Goal: Task Accomplishment & Management: Complete application form

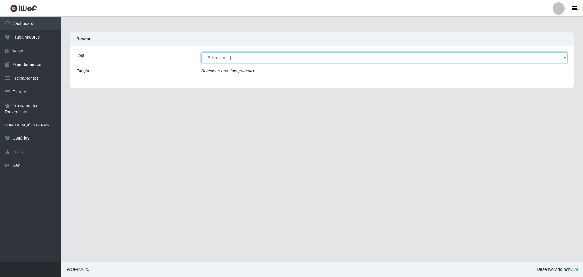
click at [248, 61] on select "[Selecione...] [GEOGRAPHIC_DATA] [GEOGRAPHIC_DATA]" at bounding box center [384, 57] width 366 height 11
select select "65"
click at [201, 52] on select "[Selecione...] [GEOGRAPHIC_DATA] [GEOGRAPHIC_DATA]" at bounding box center [384, 57] width 366 height 11
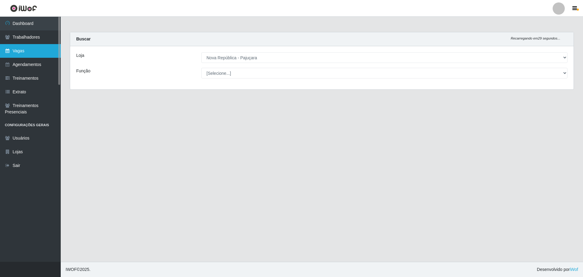
click at [20, 52] on link "Vagas" at bounding box center [30, 51] width 61 height 14
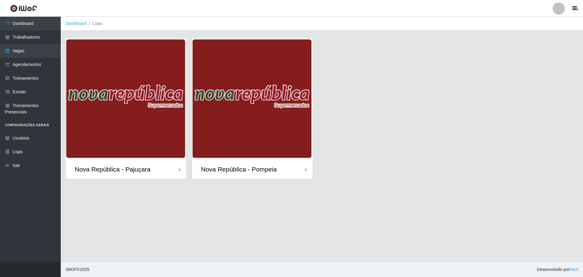
click at [147, 119] on img at bounding box center [126, 98] width 121 height 121
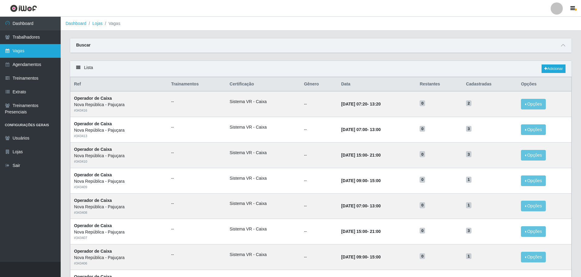
click at [22, 51] on link "Vagas" at bounding box center [30, 51] width 61 height 14
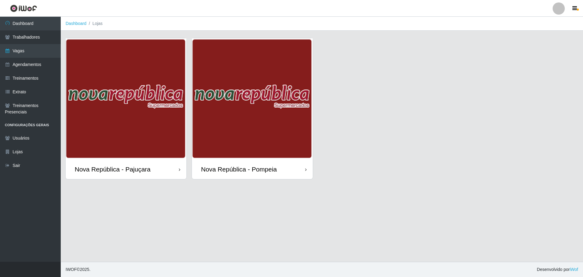
click at [162, 119] on div "Nova República - Pajuçara" at bounding box center [126, 169] width 121 height 20
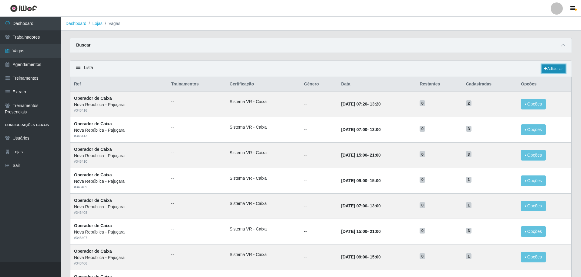
click at [291, 69] on link "Adicionar" at bounding box center [554, 68] width 24 height 9
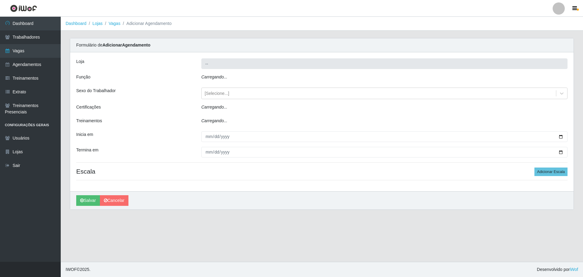
type input "Nova República - Pajuçara"
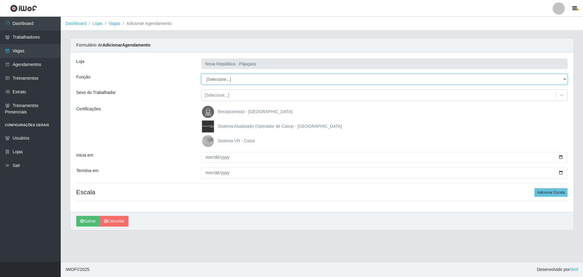
click at [230, 78] on select "[Selecione...] Balconista Operador de Caixa Repositor" at bounding box center [384, 79] width 366 height 11
select select "22"
click at [201, 74] on select "[Selecione...] Balconista Operador de Caixa Repositor" at bounding box center [384, 79] width 366 height 11
click at [212, 119] on img at bounding box center [209, 141] width 15 height 12
click at [0, 0] on input "Sistema VR - Caixa" at bounding box center [0, 0] width 0 height 0
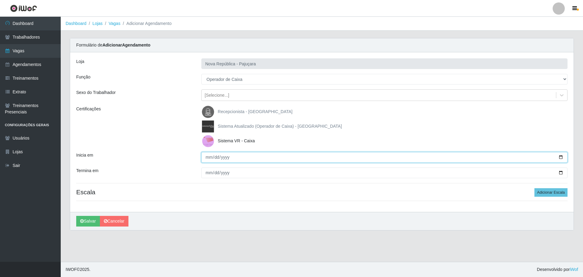
click at [206, 119] on input "Inicia em" at bounding box center [384, 157] width 366 height 11
type input "[DATE]"
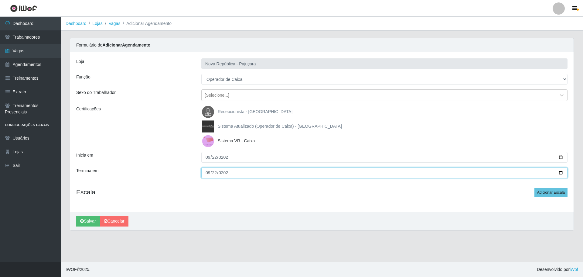
type input "[DATE]"
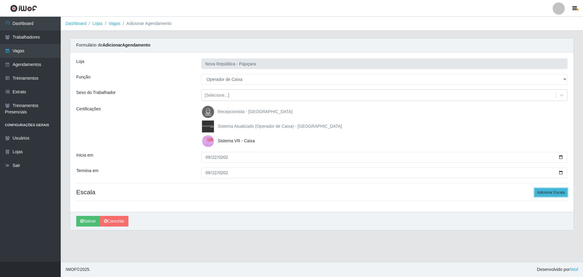
click at [291, 119] on button "Adicionar Escala" at bounding box center [550, 192] width 33 height 9
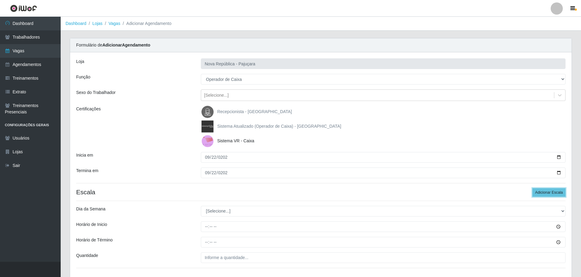
scroll to position [43, 0]
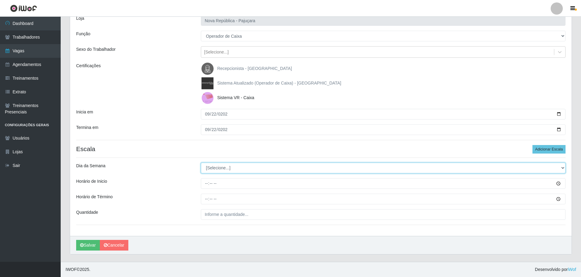
click at [249, 119] on select "[Selecione...] Segunda Terça Quarta Quinta Sexta Sábado Domingo" at bounding box center [383, 167] width 365 height 11
select select "1"
click at [201, 119] on select "[Selecione...] Segunda Terça Quarta Quinta Sexta Sábado Domingo" at bounding box center [383, 167] width 365 height 11
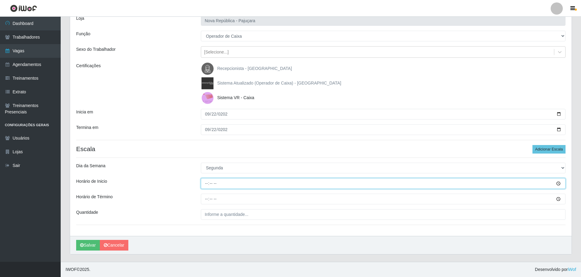
click at [209, 119] on input "Horário de Inicio" at bounding box center [383, 183] width 365 height 11
type input "07:00"
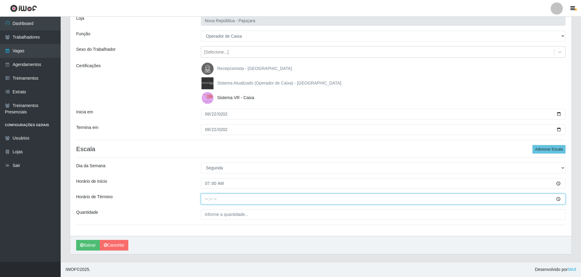
type input "13:00"
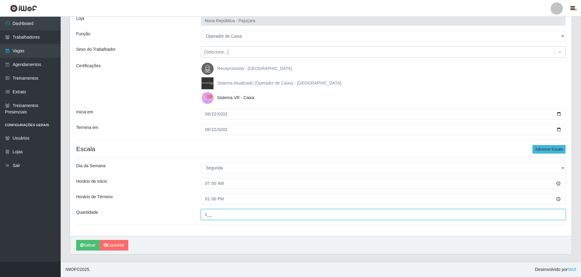
type input "1__"
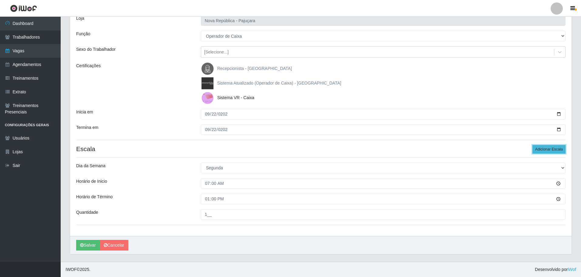
click at [291, 119] on button "Adicionar Escala" at bounding box center [549, 149] width 33 height 9
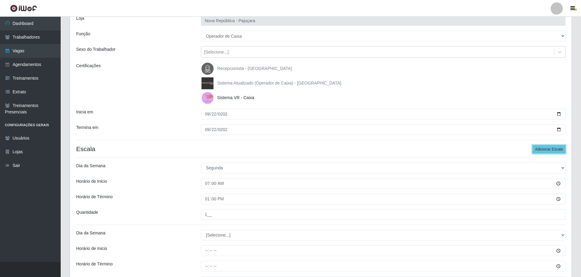
scroll to position [110, 0]
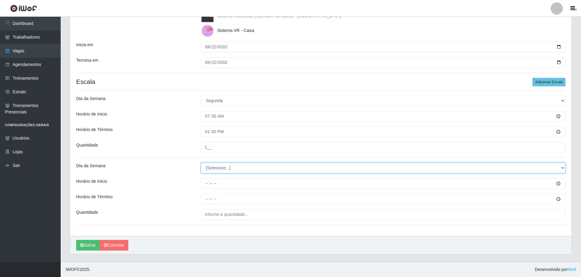
click at [223, 119] on select "[Selecione...] Segunda Terça Quarta Quinta Sexta Sábado Domingo" at bounding box center [383, 167] width 365 height 11
select select "1"
click at [201, 119] on select "[Selecione...] Segunda Terça Quarta Quinta Sexta Sábado Domingo" at bounding box center [383, 167] width 365 height 11
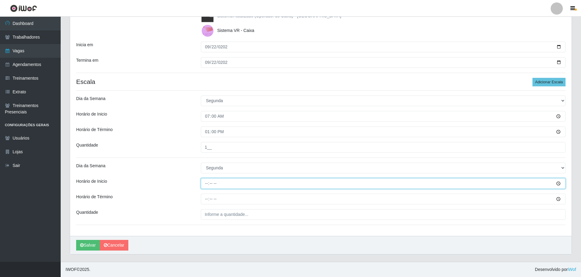
click at [206, 119] on input "Horário de Inicio" at bounding box center [383, 183] width 365 height 11
type input "08:00"
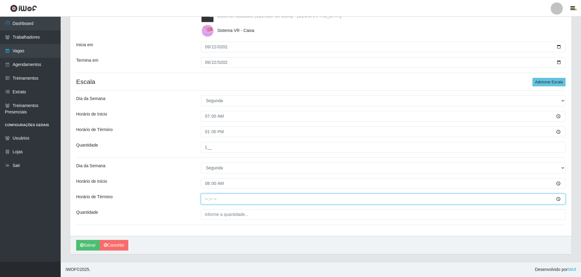
type input "14:00"
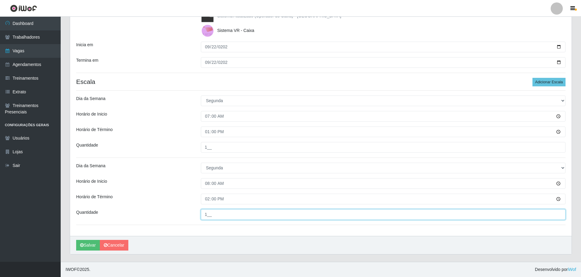
type input "1__"
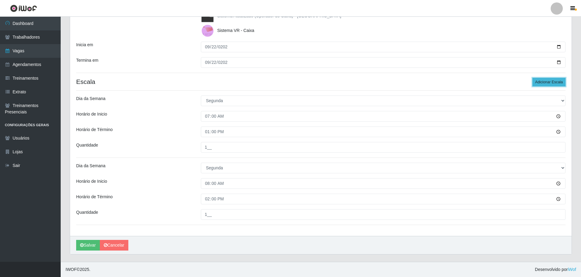
click at [291, 81] on button "Adicionar Escala" at bounding box center [549, 82] width 33 height 9
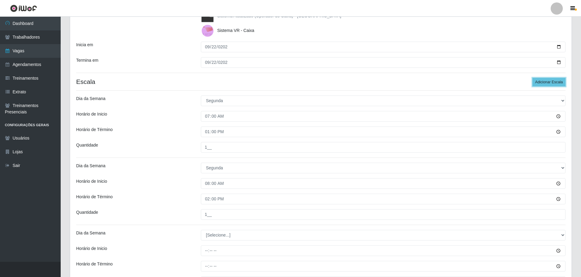
scroll to position [177, 0]
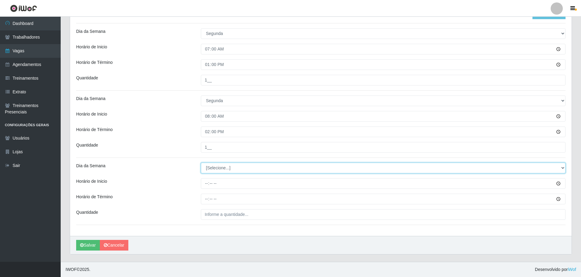
click at [215, 119] on select "[Selecione...] Segunda Terça Quarta Quinta Sexta Sábado Domingo" at bounding box center [383, 167] width 365 height 11
select select "1"
click at [201, 119] on select "[Selecione...] Segunda Terça Quarta Quinta Sexta Sábado Domingo" at bounding box center [383, 167] width 365 height 11
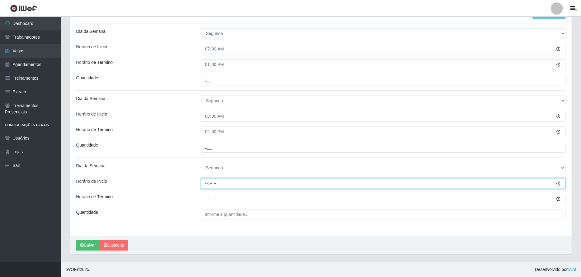
click at [207, 119] on input "Horário de Inicio" at bounding box center [383, 183] width 365 height 11
type input "15:00"
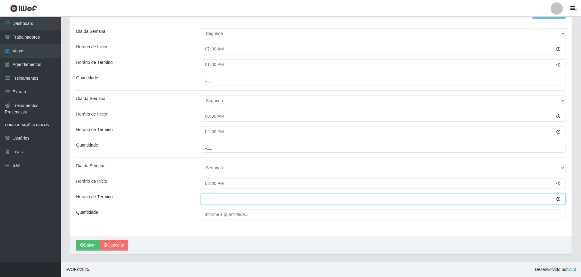
click at [205, 119] on input "Horário de Término" at bounding box center [383, 198] width 365 height 11
type input "21:00"
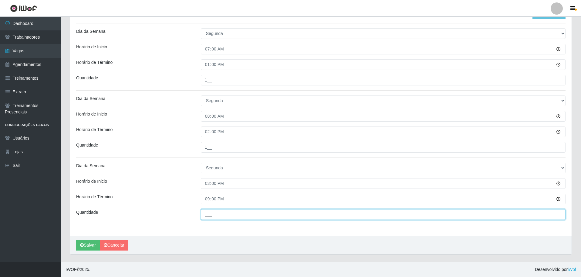
click at [209, 119] on input "___" at bounding box center [383, 214] width 365 height 11
type input "2__"
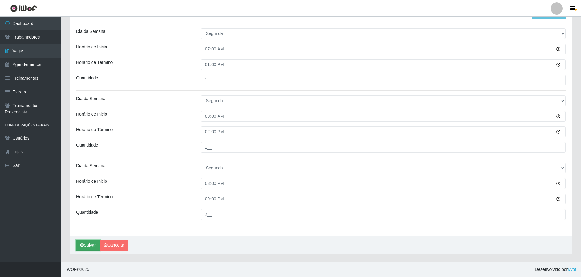
click at [90, 119] on button "Salvar" at bounding box center [88, 245] width 24 height 11
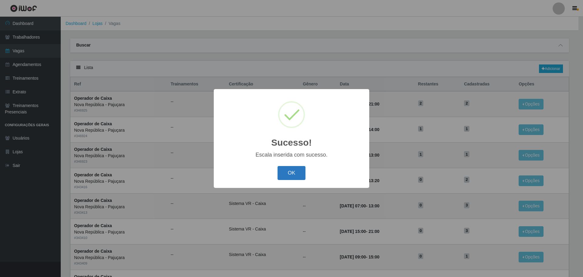
click at [291, 119] on button "OK" at bounding box center [291, 173] width 28 height 14
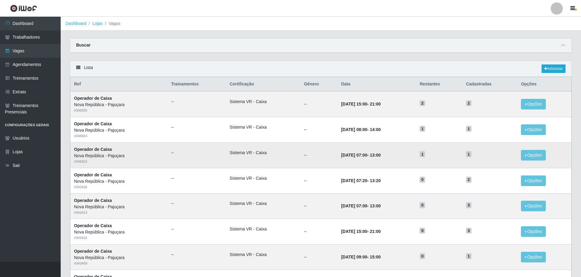
scroll to position [30, 0]
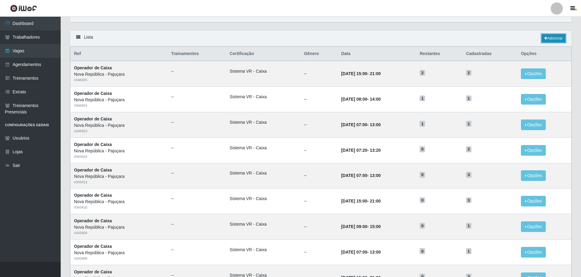
click at [291, 35] on link "Adicionar" at bounding box center [554, 38] width 24 height 9
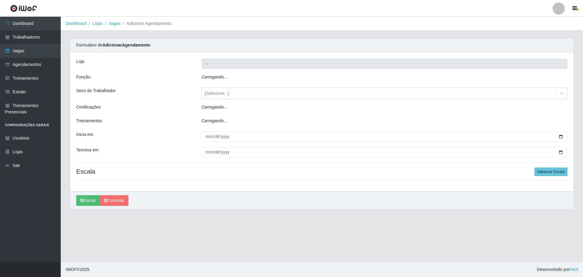
type input "Nova República - Pajuçara"
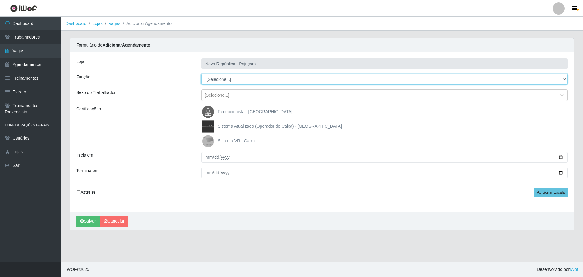
click at [222, 78] on select "[Selecione...] Balconista Operador de Caixa Repositor" at bounding box center [384, 79] width 366 height 11
select select "22"
click at [201, 74] on select "[Selecione...] Balconista Operador de Caixa Repositor" at bounding box center [384, 79] width 366 height 11
click at [209, 119] on img at bounding box center [209, 141] width 15 height 12
click at [0, 0] on input "Sistema VR - Caixa" at bounding box center [0, 0] width 0 height 0
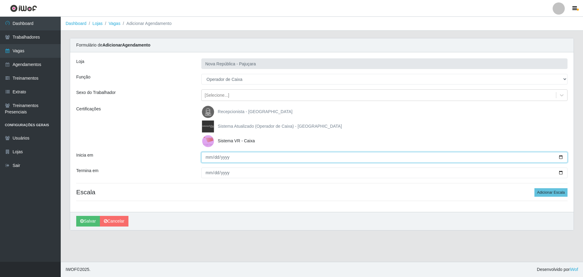
click at [207, 119] on input "Inicia em" at bounding box center [384, 157] width 366 height 11
type input "[DATE]"
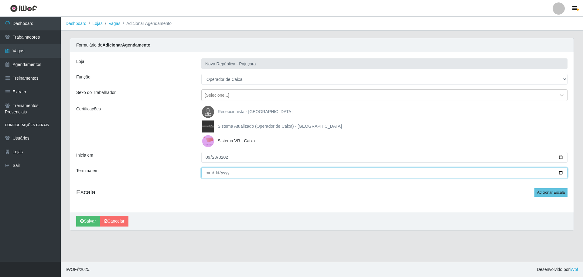
click at [209, 119] on input "Termina em" at bounding box center [384, 172] width 366 height 11
type input "[DATE]"
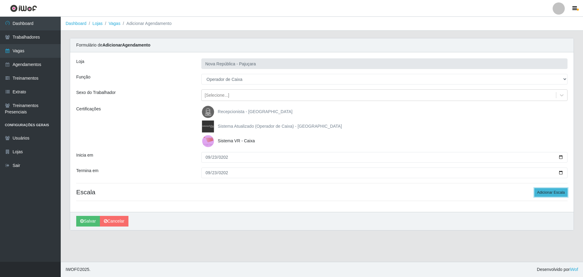
click at [291, 119] on button "Adicionar Escala" at bounding box center [550, 192] width 33 height 9
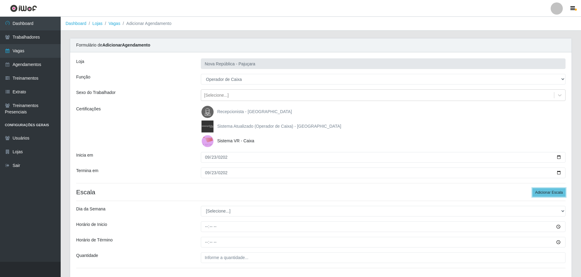
scroll to position [43, 0]
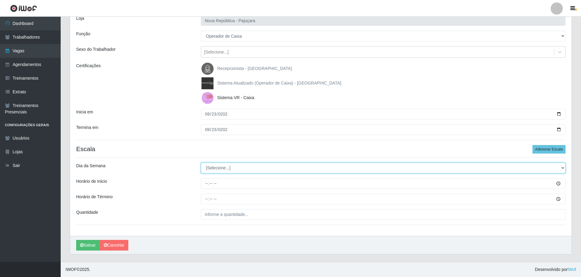
click at [246, 119] on select "[Selecione...] Segunda Terça Quarta Quinta Sexta Sábado Domingo" at bounding box center [383, 167] width 365 height 11
select select "2"
click at [201, 119] on select "[Selecione...] Segunda Terça Quarta Quinta Sexta Sábado Domingo" at bounding box center [383, 167] width 365 height 11
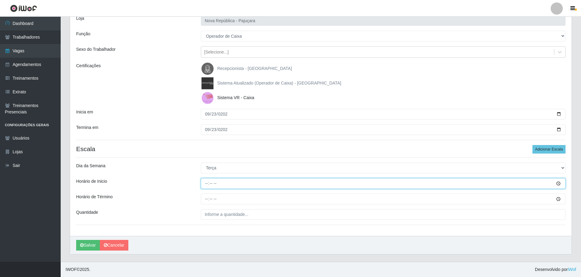
click at [204, 119] on input "Horário de Inicio" at bounding box center [383, 183] width 365 height 11
type input "07:00"
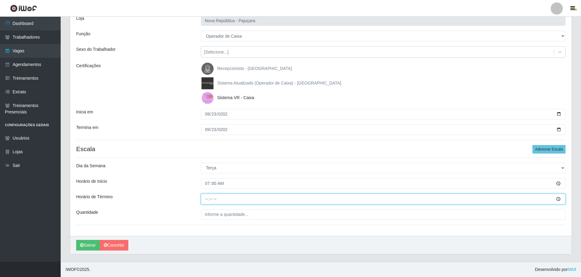
type input "13:00"
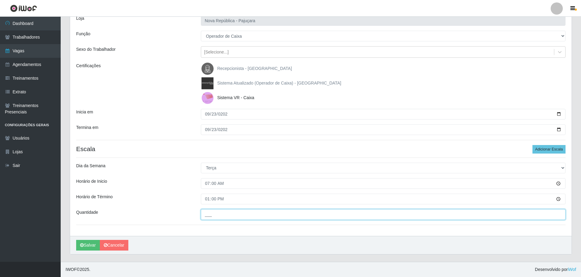
click at [222, 119] on input "___" at bounding box center [383, 214] width 365 height 11
type input "1__"
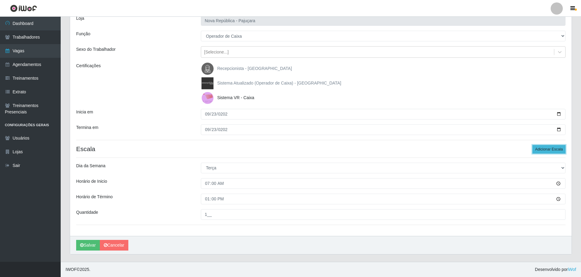
click at [291, 119] on button "Adicionar Escala" at bounding box center [549, 149] width 33 height 9
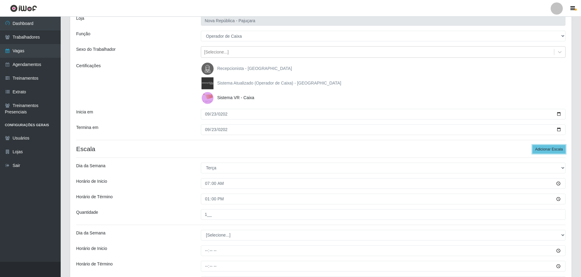
scroll to position [110, 0]
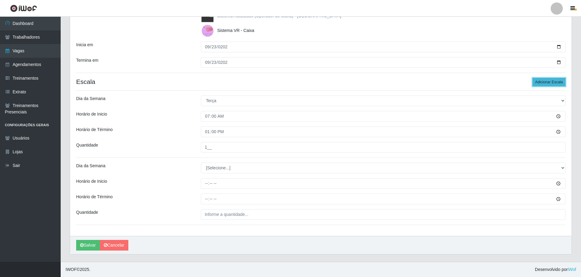
click at [291, 78] on button "Adicionar Escala" at bounding box center [549, 82] width 33 height 9
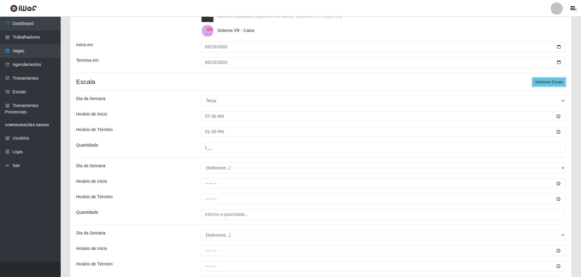
scroll to position [171, 0]
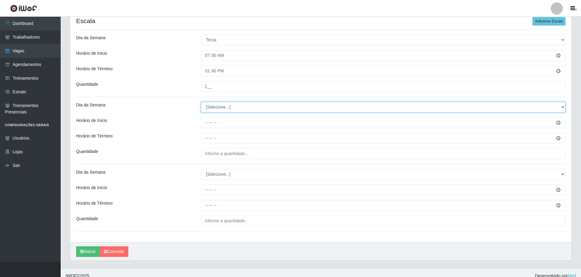
click at [217, 109] on select "[Selecione...] Segunda Terça Quarta Quinta Sexta Sábado Domingo" at bounding box center [383, 107] width 365 height 11
select select "2"
click at [201, 102] on select "[Selecione...] Segunda Terça Quarta Quinta Sexta Sábado Domingo" at bounding box center [383, 107] width 365 height 11
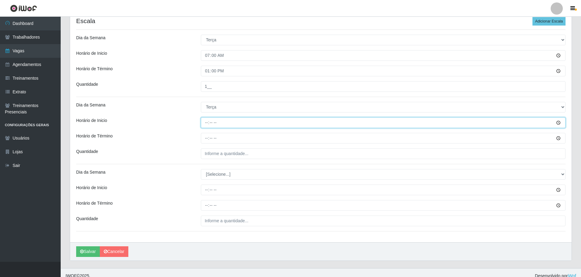
click at [205, 119] on input "Horário de Inicio" at bounding box center [383, 122] width 365 height 11
type input "08:00"
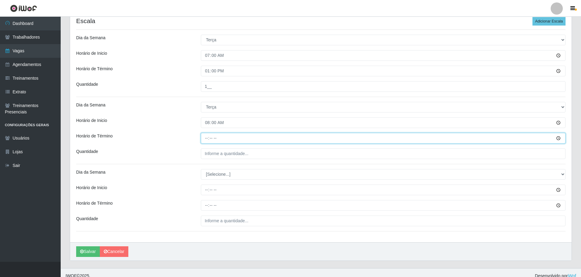
type input "14:00"
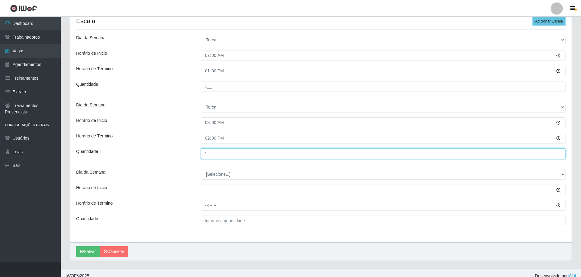
type input "1__"
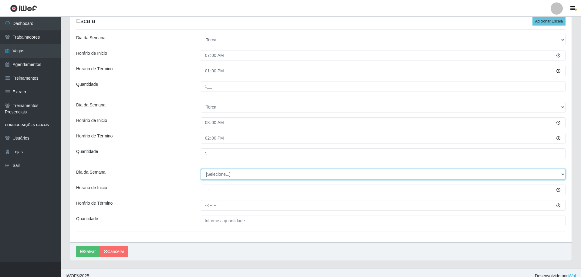
click at [250, 119] on select "[Selecione...] Segunda Terça Quarta Quinta Sexta Sábado Domingo" at bounding box center [383, 174] width 365 height 11
select select "2"
click at [201, 119] on select "[Selecione...] Segunda Terça Quarta Quinta Sexta Sábado Domingo" at bounding box center [383, 174] width 365 height 11
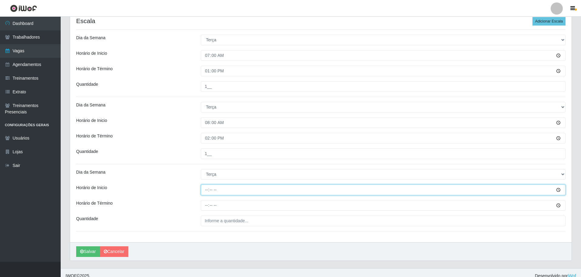
click at [209, 119] on input "Horário de Inicio" at bounding box center [383, 189] width 365 height 11
type input "15:00"
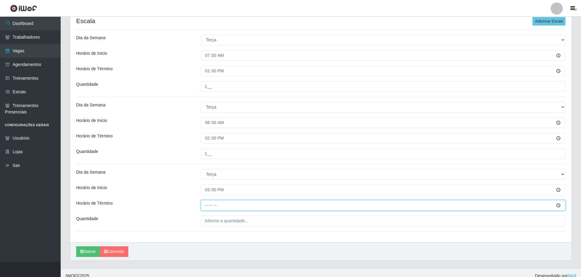
type input "21:00"
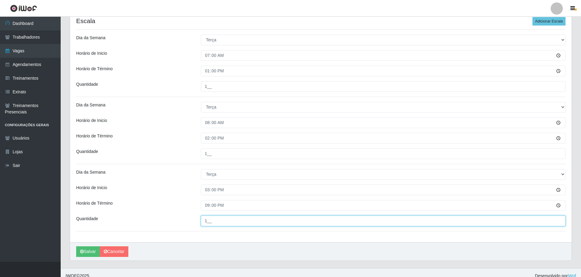
scroll to position [177, 0]
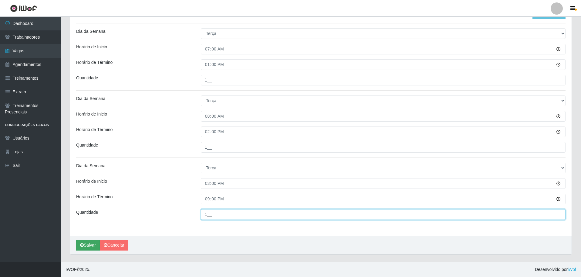
type input "1__"
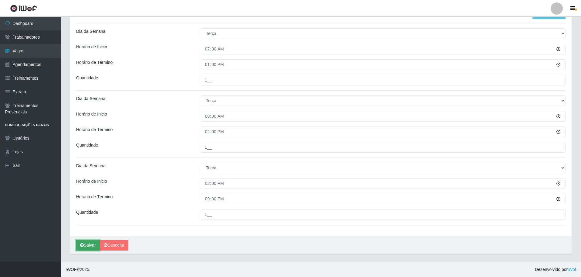
click at [91, 119] on button "Salvar" at bounding box center [88, 245] width 24 height 11
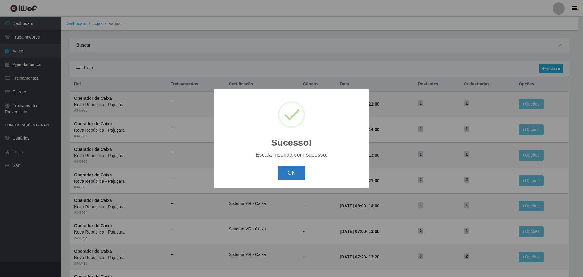
click at [287, 119] on button "OK" at bounding box center [291, 173] width 28 height 14
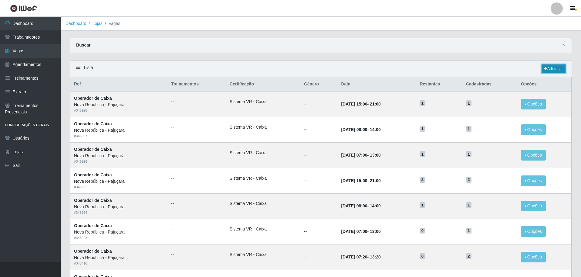
click at [291, 70] on link "Adicionar" at bounding box center [554, 68] width 24 height 9
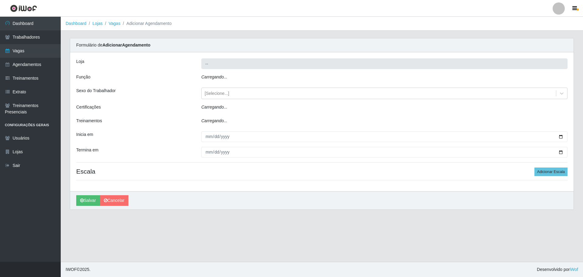
type input "Nova República - Pajuçara"
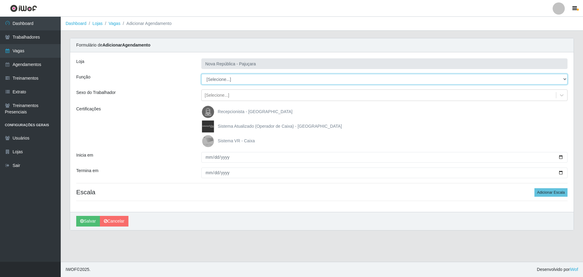
click at [248, 79] on select "[Selecione...] Balconista Operador de Caixa Repositor" at bounding box center [384, 79] width 366 height 11
select select "22"
click at [201, 74] on select "[Selecione...] Balconista Operador de Caixa Repositor" at bounding box center [384, 79] width 366 height 11
click at [209, 119] on img at bounding box center [209, 141] width 15 height 12
click at [0, 0] on input "Sistema VR - Caixa" at bounding box center [0, 0] width 0 height 0
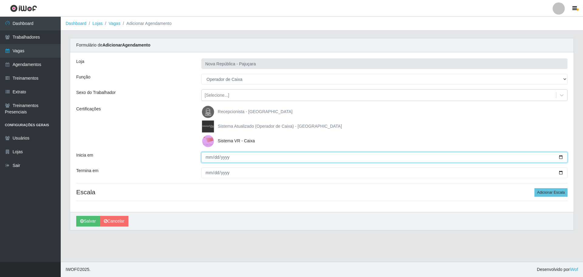
click at [207, 119] on input "Inicia em" at bounding box center [384, 157] width 366 height 11
type input "[DATE]"
click at [76, 119] on button "Salvar" at bounding box center [88, 221] width 24 height 11
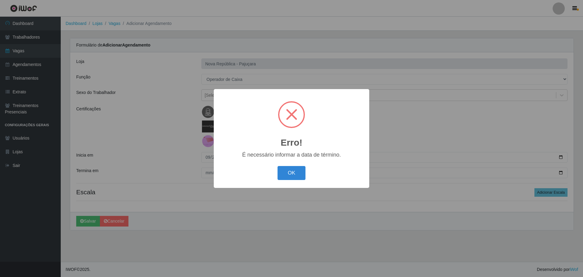
click at [277, 119] on button "OK" at bounding box center [291, 173] width 28 height 14
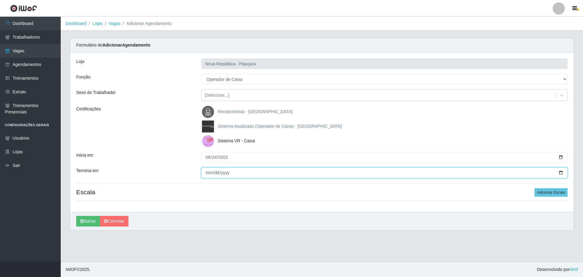
click at [208, 119] on input "Termina em" at bounding box center [384, 172] width 366 height 11
type input "[DATE]"
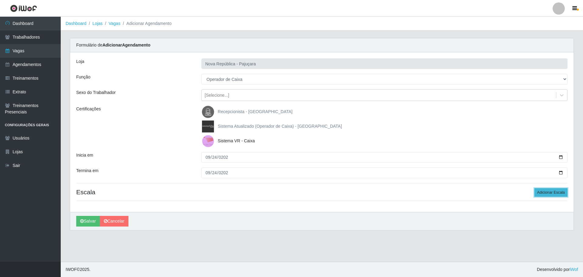
click at [291, 119] on button "Adicionar Escala" at bounding box center [550, 192] width 33 height 9
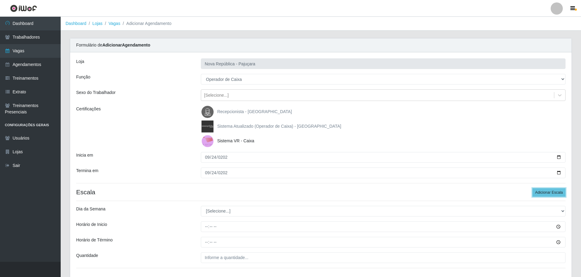
scroll to position [43, 0]
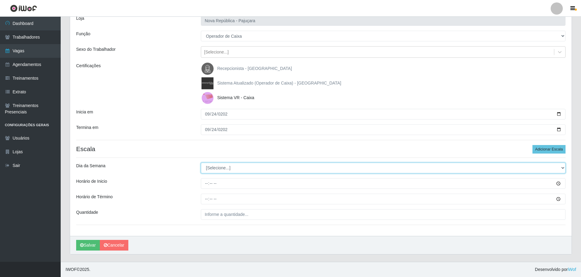
click at [287, 119] on select "[Selecione...] Segunda Terça Quarta Quinta Sexta Sábado Domingo" at bounding box center [383, 167] width 365 height 11
select select "3"
click at [201, 119] on select "[Selecione...] Segunda Terça Quarta Quinta Sexta Sábado Domingo" at bounding box center [383, 167] width 365 height 11
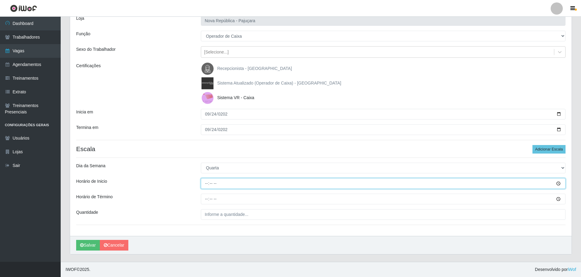
click at [207, 119] on input "Horário de Inicio" at bounding box center [383, 183] width 365 height 11
type input "07:00"
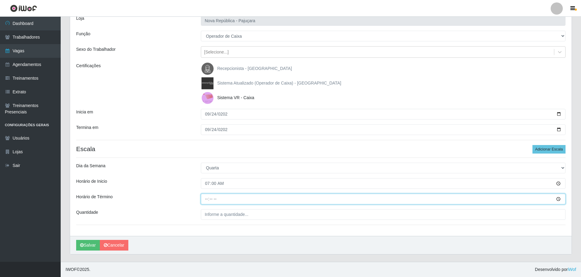
type input "13:00"
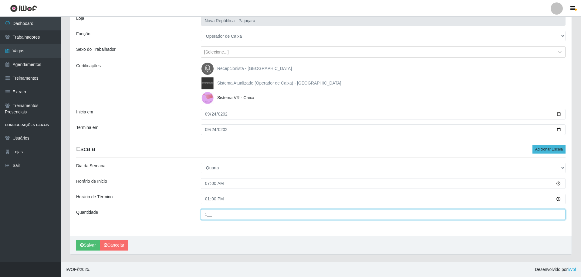
type input "1__"
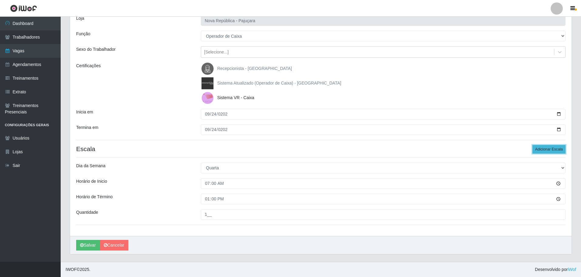
click at [291, 119] on button "Adicionar Escala" at bounding box center [549, 149] width 33 height 9
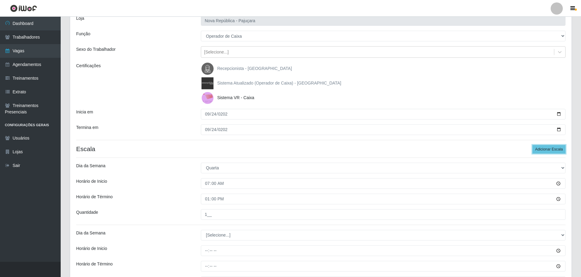
scroll to position [110, 0]
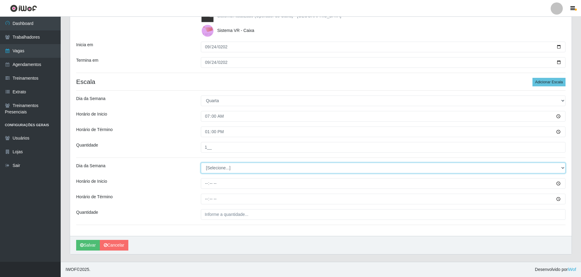
click at [241, 119] on select "[Selecione...] Segunda Terça Quarta Quinta Sexta Sábado Domingo" at bounding box center [383, 167] width 365 height 11
select select "3"
click at [201, 119] on select "[Selecione...] Segunda Terça Quarta Quinta Sexta Sábado Domingo" at bounding box center [383, 167] width 365 height 11
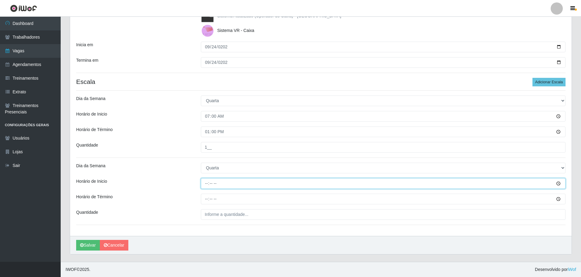
click at [209, 119] on input "Horário de Inicio" at bounding box center [383, 183] width 365 height 11
click at [205, 119] on input "07:00" at bounding box center [383, 183] width 365 height 11
type input "08:00"
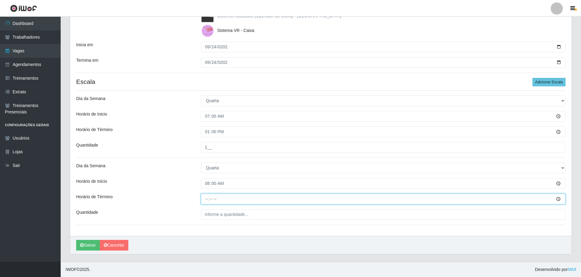
type input "14:00"
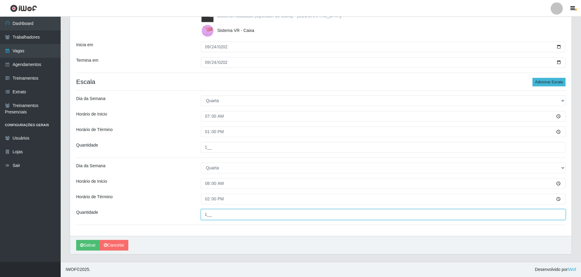
type input "1__"
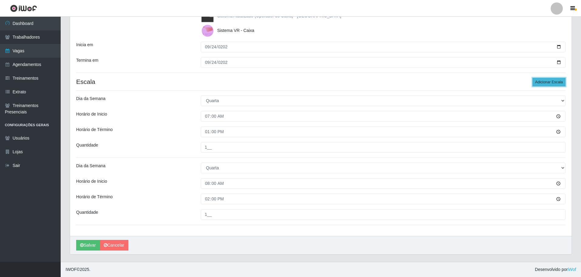
click at [291, 85] on button "Adicionar Escala" at bounding box center [549, 82] width 33 height 9
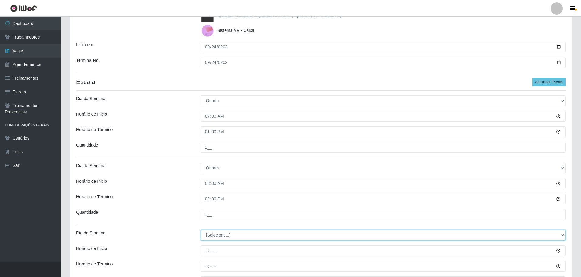
click at [211, 119] on select "[Selecione...] Segunda Terça Quarta Quinta Sexta Sábado Domingo" at bounding box center [383, 235] width 365 height 11
select select "3"
click at [201, 119] on select "[Selecione...] Segunda Terça Quarta Quinta Sexta Sábado Domingo" at bounding box center [383, 235] width 365 height 11
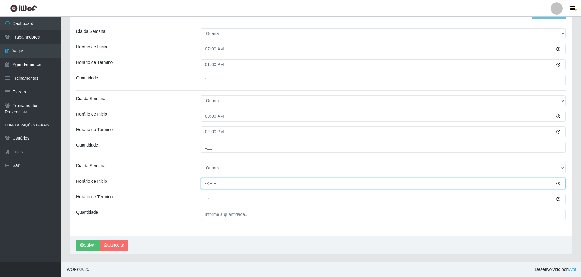
click at [206, 119] on input "Horário de Inicio" at bounding box center [383, 183] width 365 height 11
type input "15:00"
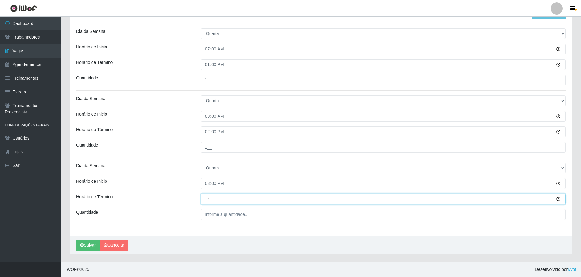
type input "21:00"
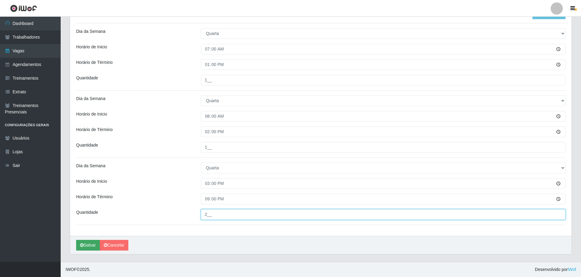
type input "2__"
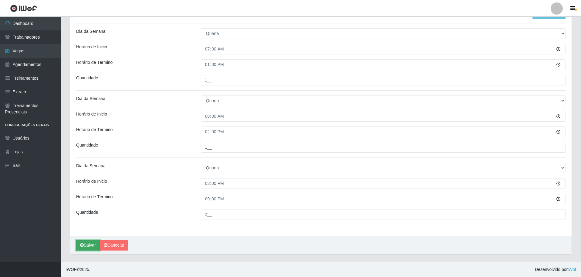
click at [92, 119] on button "Salvar" at bounding box center [88, 245] width 24 height 11
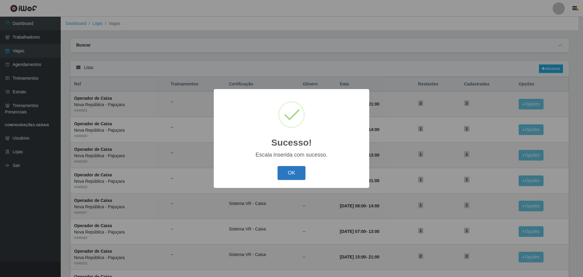
click at [291, 119] on button "OK" at bounding box center [291, 173] width 28 height 14
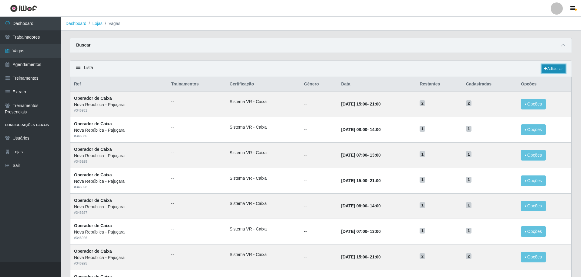
click at [291, 68] on link "Adicionar" at bounding box center [554, 68] width 24 height 9
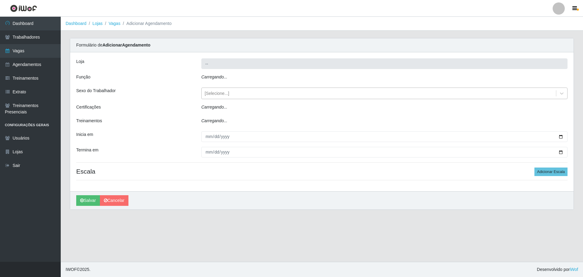
type input "Nova República - Pajuçara"
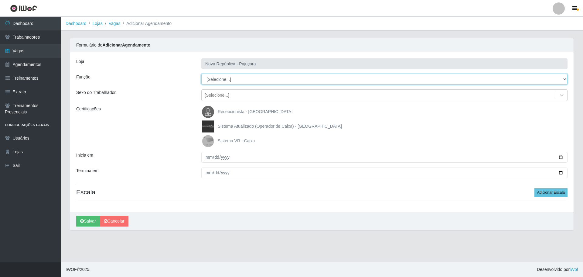
click at [222, 78] on select "[Selecione...] Balconista Operador de Caixa Repositor" at bounding box center [384, 79] width 366 height 11
select select "22"
click at [201, 74] on select "[Selecione...] Balconista Operador de Caixa Repositor" at bounding box center [384, 79] width 366 height 11
click at [209, 119] on img at bounding box center [209, 141] width 15 height 12
click at [0, 0] on input "Sistema VR - Caixa" at bounding box center [0, 0] width 0 height 0
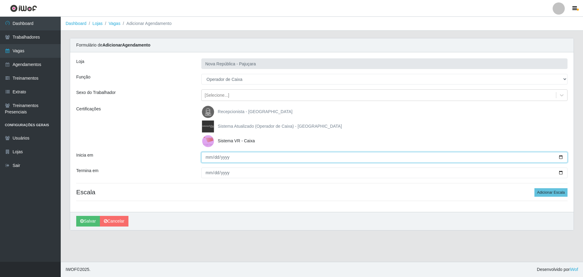
click at [206, 119] on input "Inicia em" at bounding box center [384, 157] width 366 height 11
type input "[DATE]"
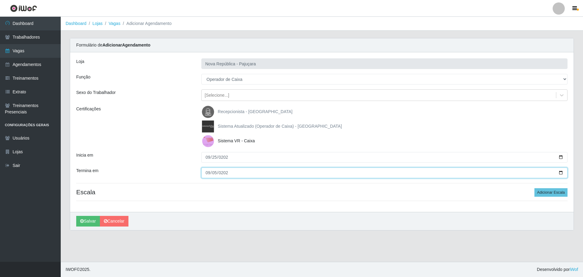
type input "[DATE]"
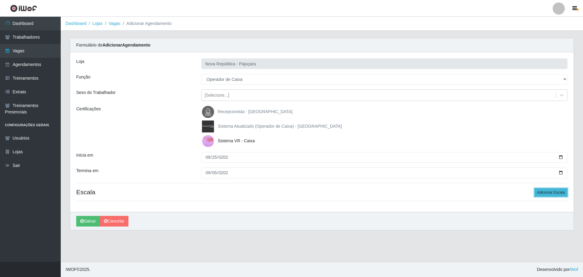
click at [291, 119] on button "Adicionar Escala" at bounding box center [550, 192] width 33 height 9
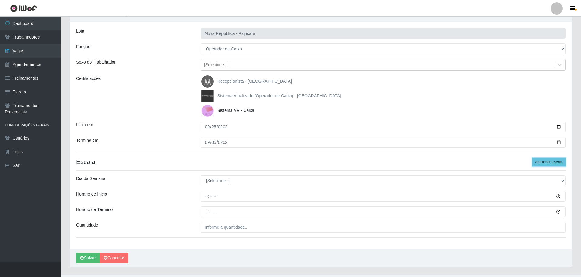
scroll to position [43, 0]
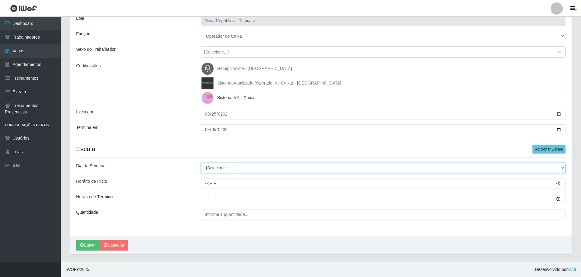
click at [246, 119] on select "[Selecione...] Segunda Terça Quarta Quinta Sexta Sábado Domingo" at bounding box center [383, 167] width 365 height 11
select select "4"
click at [201, 119] on select "[Selecione...] Segunda Terça Quarta Quinta Sexta Sábado Domingo" at bounding box center [383, 167] width 365 height 11
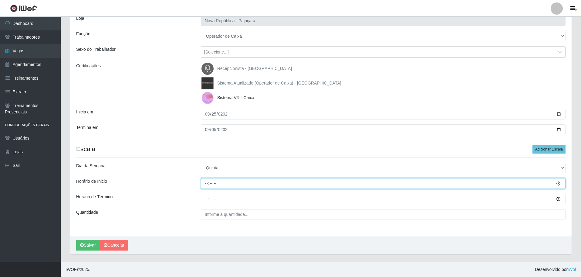
click at [206, 119] on input "Horário de Inicio" at bounding box center [383, 183] width 365 height 11
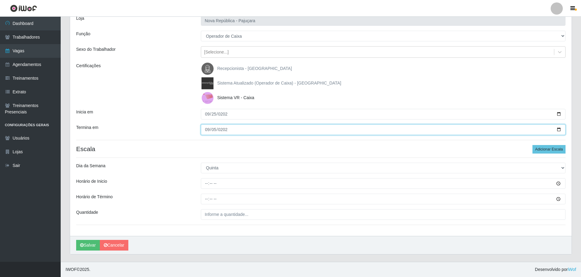
click at [208, 119] on input "[DATE]" at bounding box center [383, 129] width 365 height 11
type input "[DATE]"
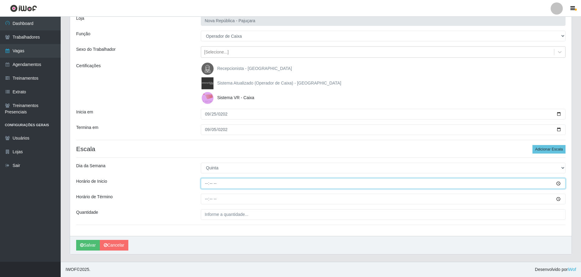
click at [205, 119] on input "Horário de Inicio" at bounding box center [383, 183] width 365 height 11
type input "07:00"
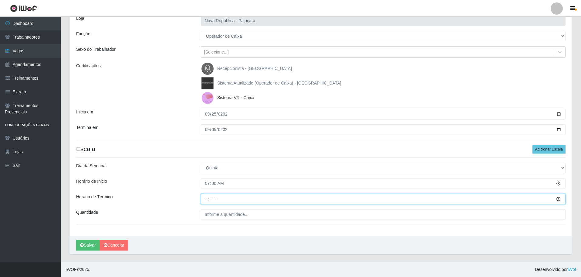
type input "13:00"
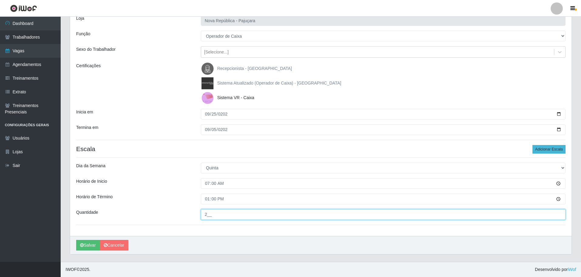
type input "2__"
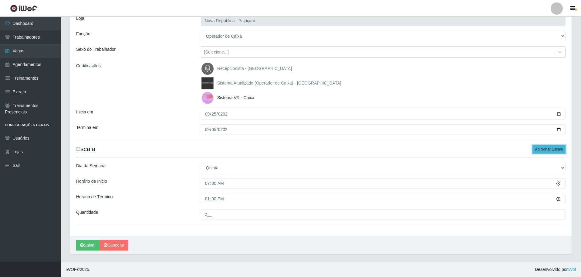
click at [291, 119] on button "Adicionar Escala" at bounding box center [549, 149] width 33 height 9
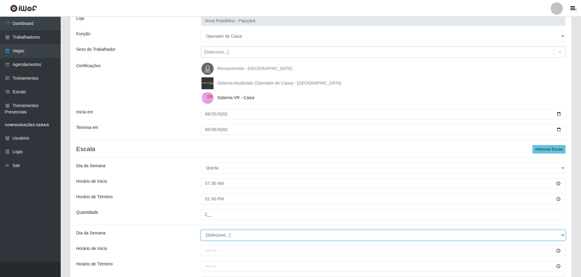
click at [236, 119] on select "[Selecione...] Segunda Terça Quarta Quinta Sexta Sábado Domingo" at bounding box center [383, 235] width 365 height 11
select select "4"
click at [201, 119] on select "[Selecione...] Segunda Terça Quarta Quinta Sexta Sábado Domingo" at bounding box center [383, 235] width 365 height 11
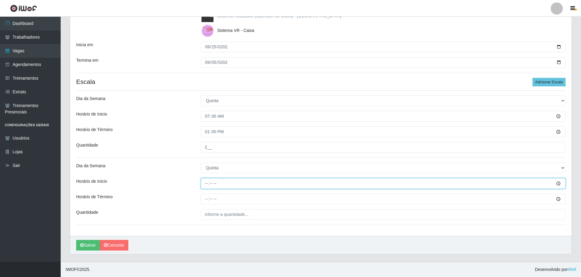
click at [210, 119] on input "Horário de Inicio" at bounding box center [383, 183] width 365 height 11
click at [208, 119] on input "Horário de Inicio" at bounding box center [383, 183] width 365 height 11
type input "09:00"
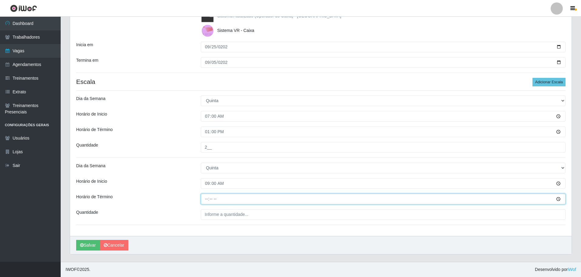
type input "15:00"
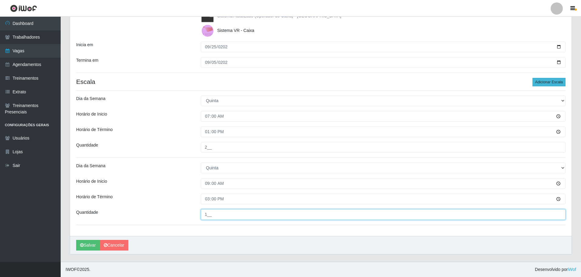
type input "1__"
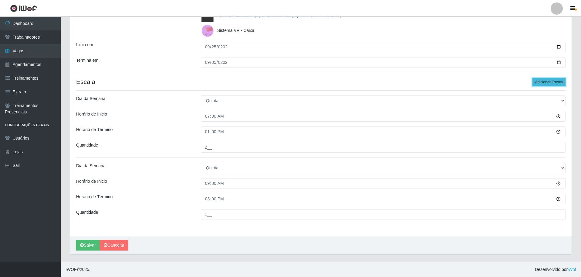
click at [291, 85] on button "Adicionar Escala" at bounding box center [549, 82] width 33 height 9
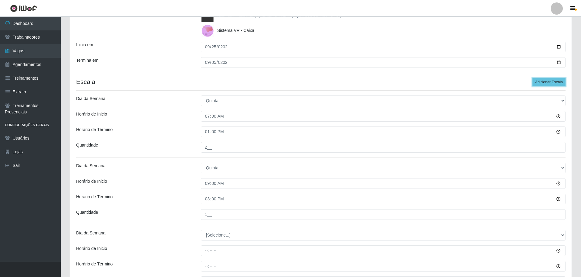
scroll to position [177, 0]
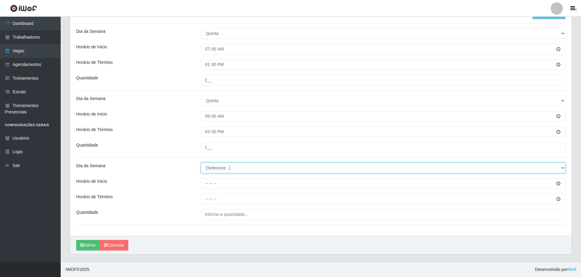
click at [253, 119] on select "[Selecione...] Segunda Terça Quarta Quinta Sexta Sábado Domingo" at bounding box center [383, 167] width 365 height 11
select select "4"
click at [201, 119] on select "[Selecione...] Segunda Terça Quarta Quinta Sexta Sábado Domingo" at bounding box center [383, 167] width 365 height 11
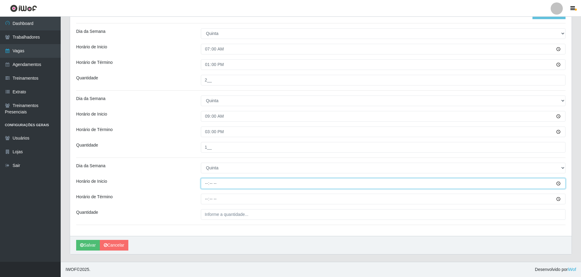
click at [207, 119] on input "Horário de Inicio" at bounding box center [383, 183] width 365 height 11
type input "15:00"
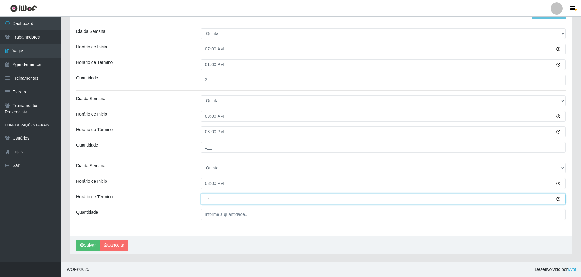
type input "21:00"
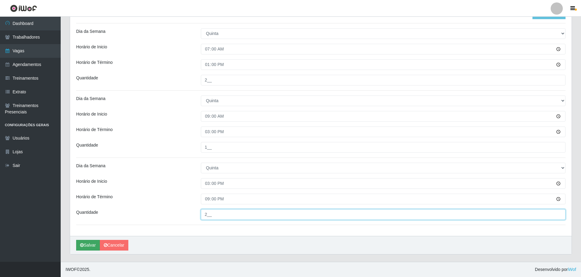
type input "2__"
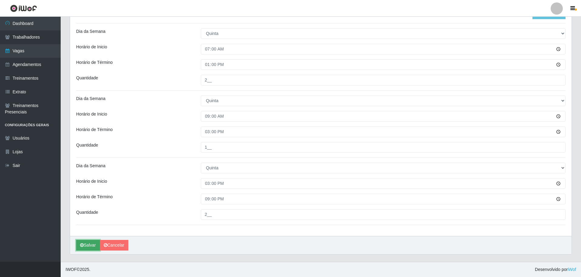
click at [91, 119] on button "Salvar" at bounding box center [88, 245] width 24 height 11
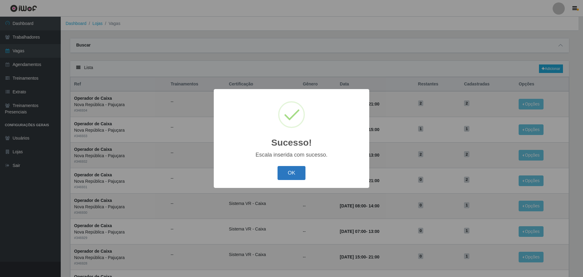
click at [291, 119] on button "OK" at bounding box center [291, 173] width 28 height 14
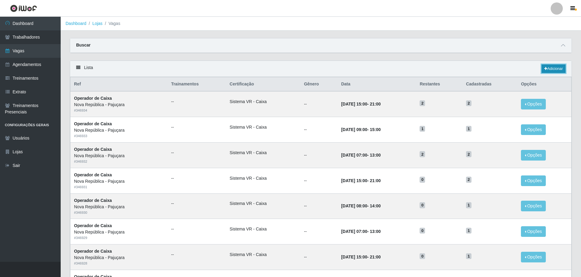
click at [291, 71] on link "Adicionar" at bounding box center [554, 68] width 24 height 9
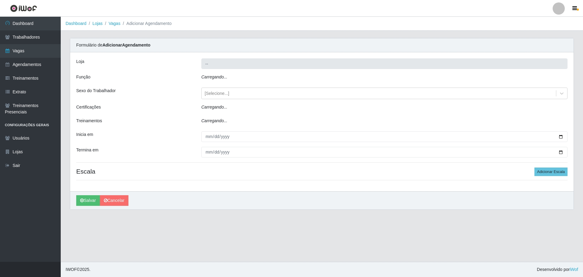
type input "Nova República - Pajuçara"
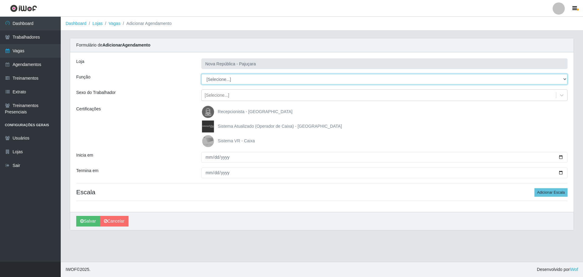
click at [212, 78] on select "[Selecione...] Balconista Operador de Caixa Repositor" at bounding box center [384, 79] width 366 height 11
select select "22"
click at [201, 74] on select "[Selecione...] Balconista Operador de Caixa Repositor" at bounding box center [384, 79] width 366 height 11
click at [208, 119] on img at bounding box center [209, 141] width 15 height 12
click at [0, 0] on input "Sistema VR - Caixa" at bounding box center [0, 0] width 0 height 0
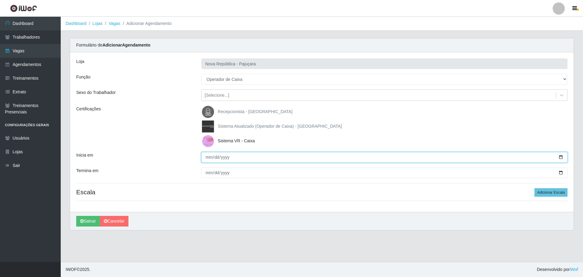
click at [208, 119] on input "Inicia em" at bounding box center [384, 157] width 366 height 11
type input "[DATE]"
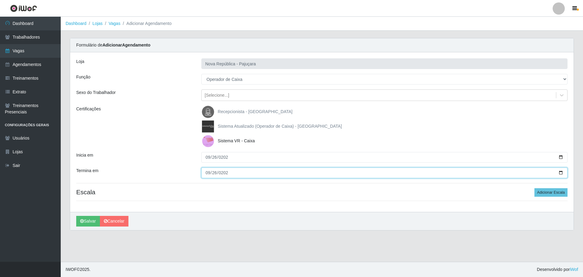
type input "[DATE]"
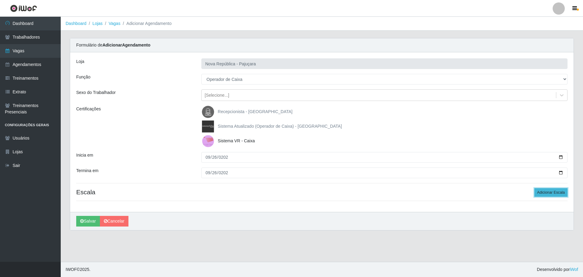
click at [291, 119] on button "Adicionar Escala" at bounding box center [550, 192] width 33 height 9
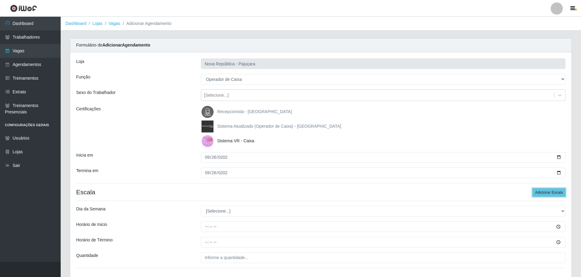
scroll to position [43, 0]
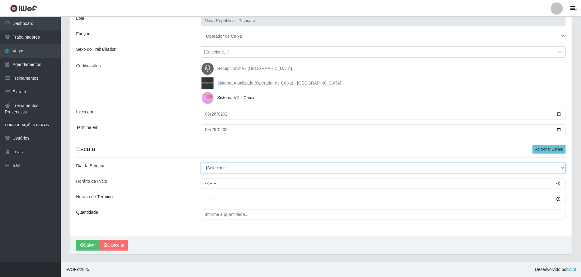
click at [243, 119] on select "[Selecione...] Segunda Terça Quarta Quinta Sexta Sábado Domingo" at bounding box center [383, 167] width 365 height 11
select select "5"
click at [201, 119] on select "[Selecione...] Segunda Terça Quarta Quinta Sexta Sábado Domingo" at bounding box center [383, 167] width 365 height 11
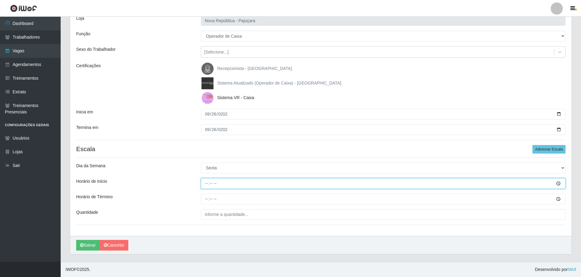
click at [208, 119] on input "Horário de Inicio" at bounding box center [383, 183] width 365 height 11
type input "07:00"
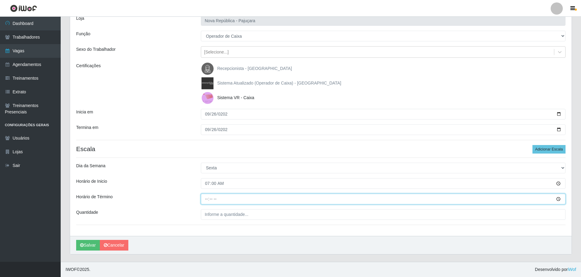
type input "13:00"
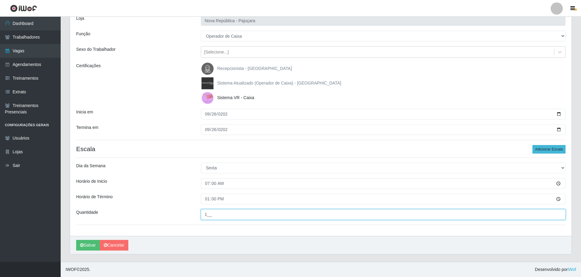
type input "1__"
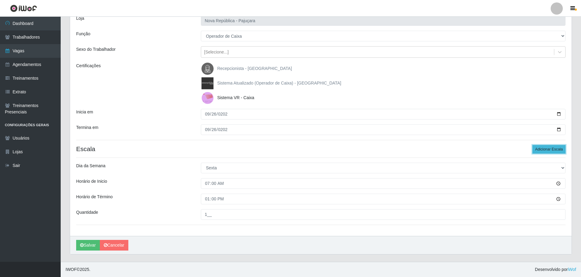
click at [291, 119] on button "Adicionar Escala" at bounding box center [549, 149] width 33 height 9
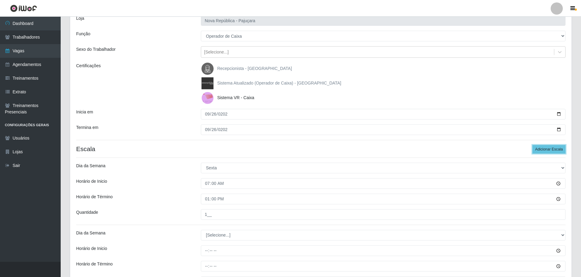
scroll to position [110, 0]
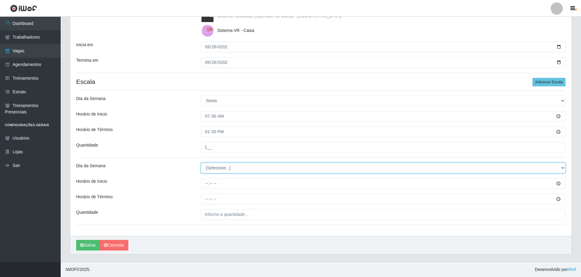
click at [217, 119] on select "[Selecione...] Segunda Terça Quarta Quinta Sexta Sábado Domingo" at bounding box center [383, 167] width 365 height 11
select select "5"
click at [201, 119] on select "[Selecione...] Segunda Terça Quarta Quinta Sexta Sábado Domingo" at bounding box center [383, 167] width 365 height 11
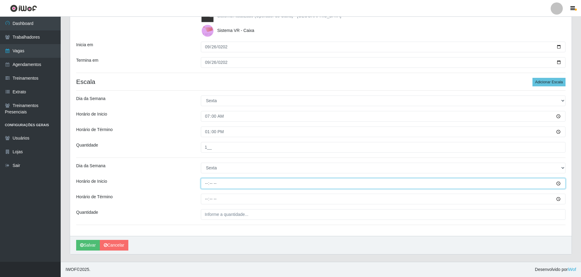
click at [208, 119] on input "Horário de Inicio" at bounding box center [383, 183] width 365 height 11
type input "08:00"
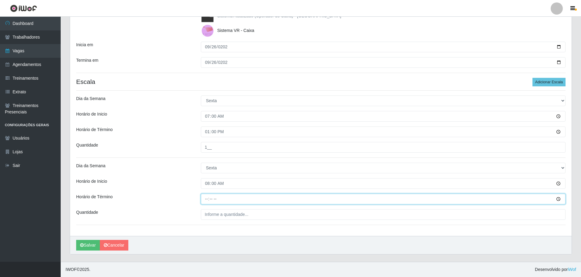
type input "14:00"
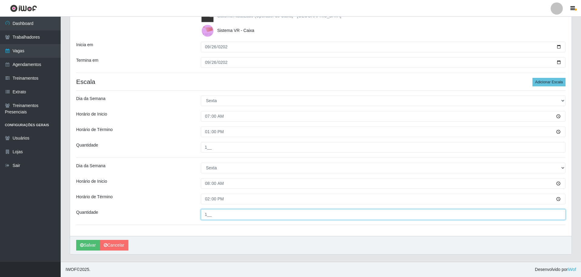
type input "1__"
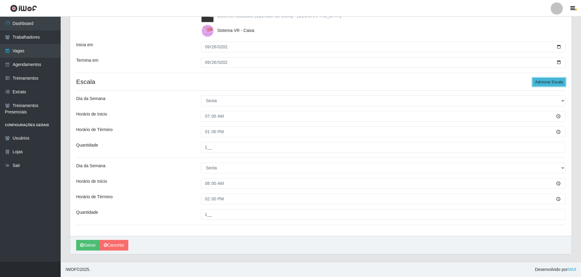
click at [291, 81] on button "Adicionar Escala" at bounding box center [549, 82] width 33 height 9
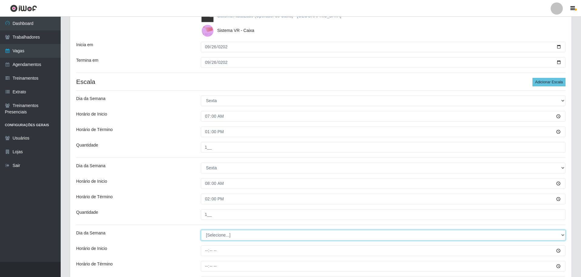
click at [218, 119] on select "[Selecione...] Segunda Terça Quarta Quinta Sexta Sábado Domingo" at bounding box center [383, 235] width 365 height 11
select select "5"
click at [201, 119] on select "[Selecione...] Segunda Terça Quarta Quinta Sexta Sábado Domingo" at bounding box center [383, 235] width 365 height 11
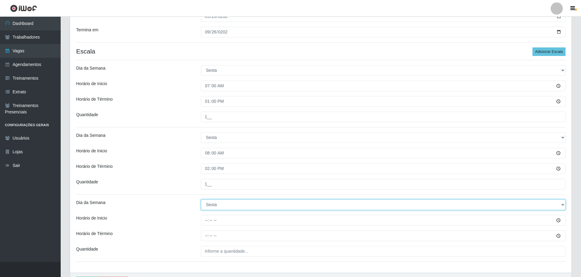
scroll to position [177, 0]
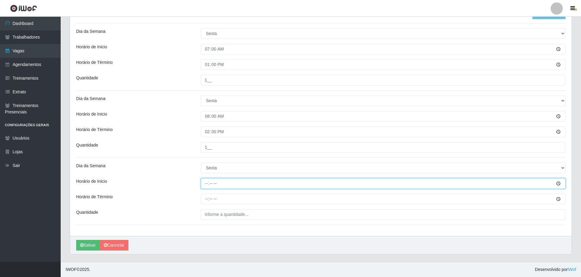
click at [206, 119] on input "Horário de Inicio" at bounding box center [383, 183] width 365 height 11
type input "09:00"
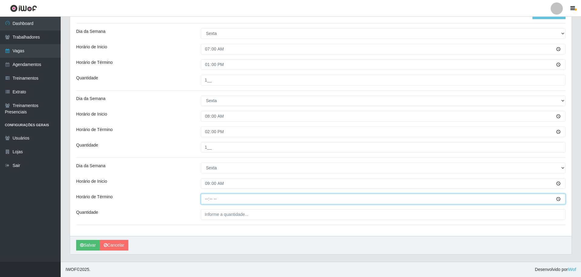
type input "15:00"
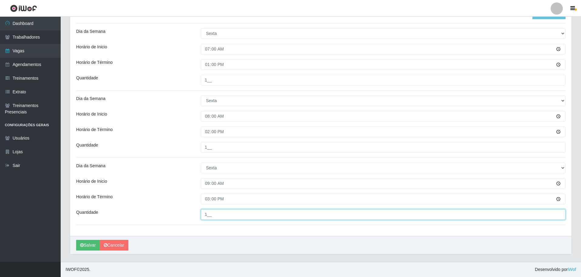
type input "1__"
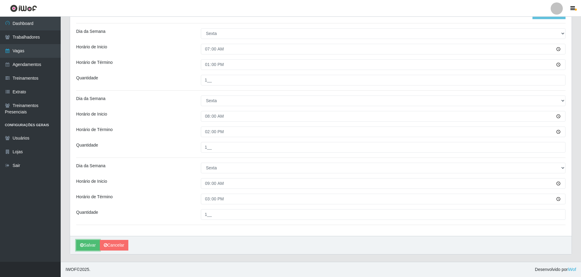
scroll to position [86, 0]
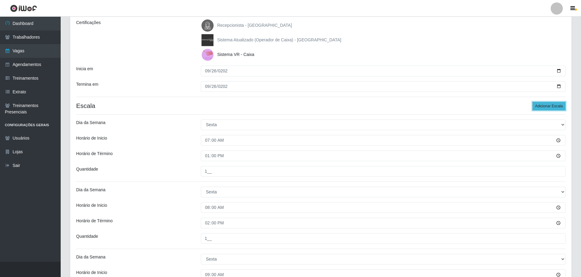
click at [291, 106] on button "Adicionar Escala" at bounding box center [549, 106] width 33 height 9
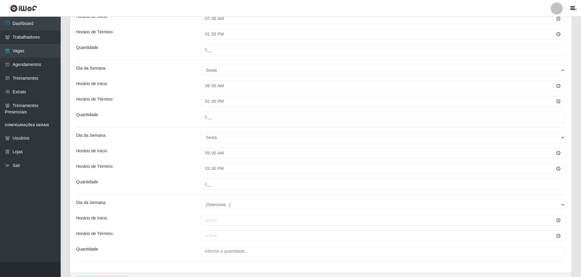
scroll to position [244, 0]
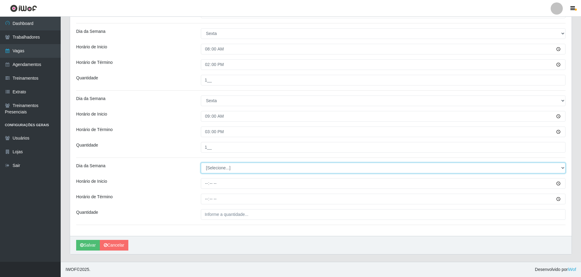
drag, startPoint x: 216, startPoint y: 168, endPoint x: 218, endPoint y: 173, distance: 5.0
click at [216, 119] on select "[Selecione...] Segunda Terça Quarta Quinta Sexta Sábado Domingo" at bounding box center [383, 167] width 365 height 11
select select "5"
click at [201, 119] on select "[Selecione...] Segunda Terça Quarta Quinta Sexta Sábado Domingo" at bounding box center [383, 167] width 365 height 11
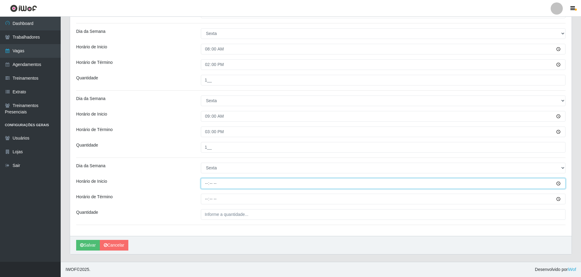
click at [207, 119] on input "Horário de Inicio" at bounding box center [383, 183] width 365 height 11
type input "15:00"
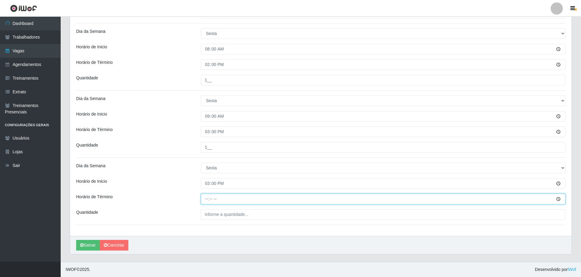
type input "21:00"
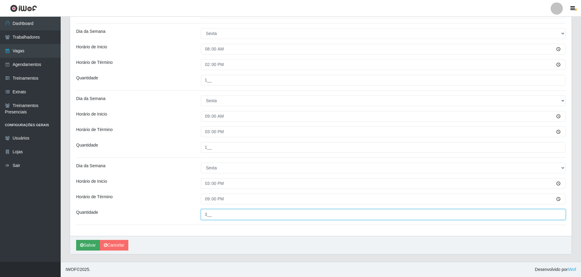
type input "3__"
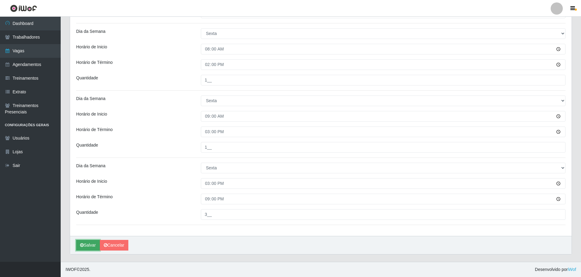
click at [88, 119] on button "Salvar" at bounding box center [88, 245] width 24 height 11
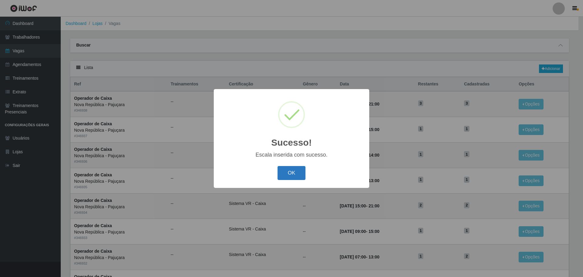
click at [291, 119] on button "OK" at bounding box center [291, 173] width 28 height 14
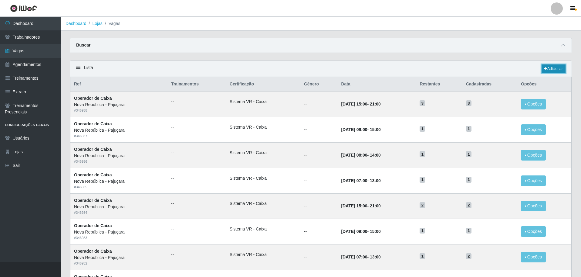
click at [291, 70] on icon at bounding box center [546, 69] width 3 height 4
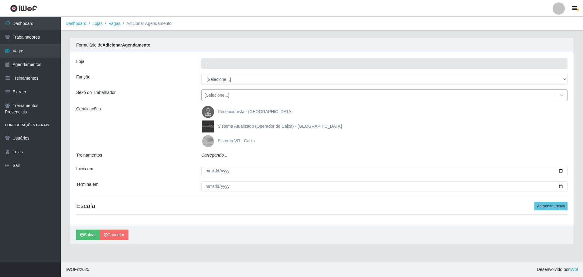
type input "Nova República - Pajuçara"
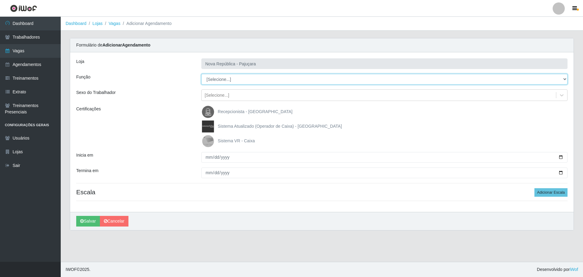
click at [216, 79] on select "[Selecione...] Balconista Operador de Caixa Repositor" at bounding box center [384, 79] width 366 height 11
select select "22"
click at [201, 74] on select "[Selecione...] Balconista Operador de Caixa Repositor" at bounding box center [384, 79] width 366 height 11
click at [209, 96] on div "[Selecione...]" at bounding box center [217, 95] width 25 height 6
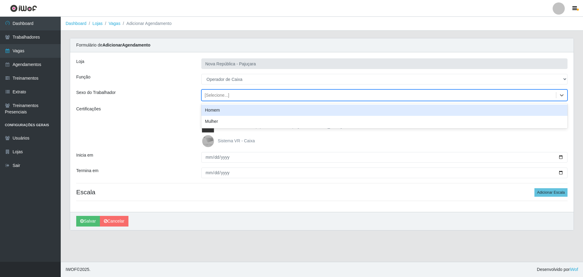
click at [180, 109] on div "Certificações" at bounding box center [134, 126] width 125 height 41
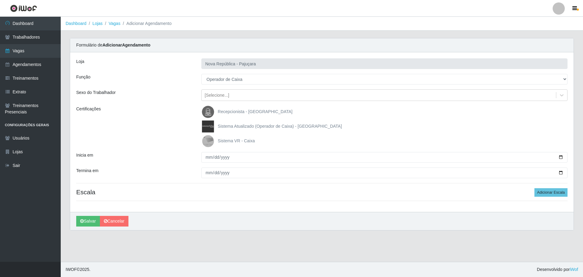
click at [209, 119] on img at bounding box center [209, 141] width 15 height 12
click at [0, 0] on input "Sistema VR - Caixa" at bounding box center [0, 0] width 0 height 0
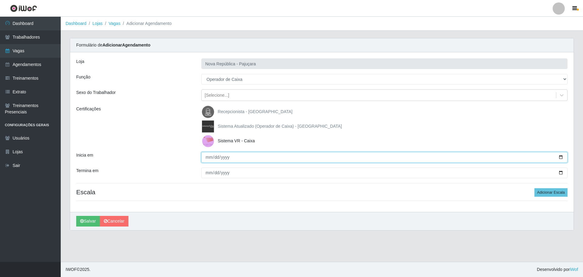
click at [208, 119] on input "Inicia em" at bounding box center [384, 157] width 366 height 11
type input "[DATE]"
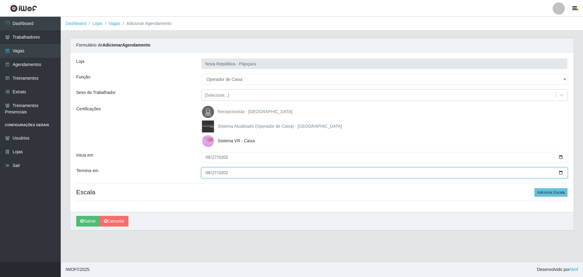
type input "[DATE]"
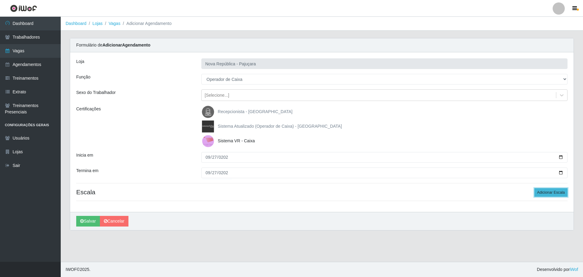
click at [291, 119] on button "Adicionar Escala" at bounding box center [550, 192] width 33 height 9
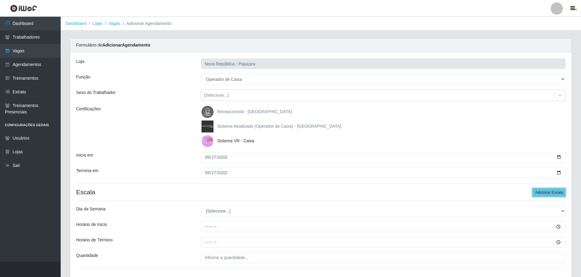
scroll to position [43, 0]
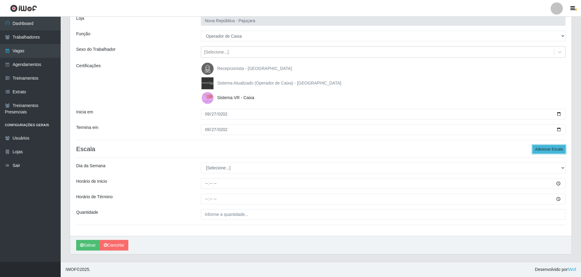
click at [291, 119] on button "Adicionar Escala" at bounding box center [549, 149] width 33 height 9
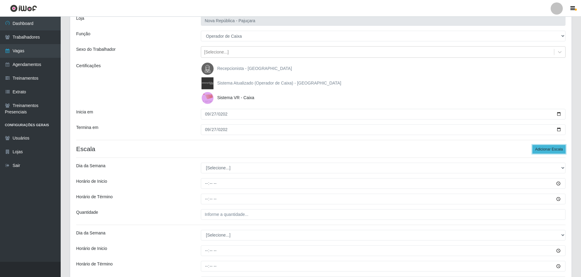
click at [291, 119] on button "Adicionar Escala" at bounding box center [549, 149] width 33 height 9
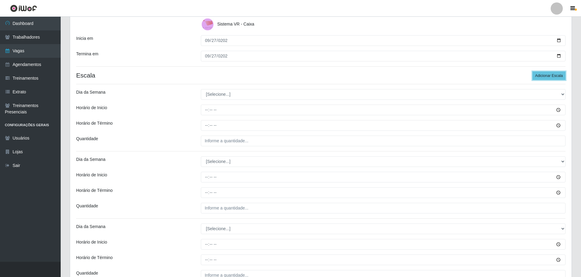
scroll to position [86, 0]
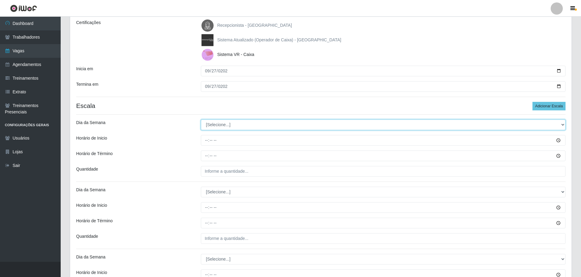
drag, startPoint x: 245, startPoint y: 124, endPoint x: 244, endPoint y: 129, distance: 4.9
click at [245, 119] on select "[Selecione...] Segunda Terça Quarta Quinta Sexta Sábado Domingo" at bounding box center [383, 124] width 365 height 11
select select "6"
click at [201, 119] on select "[Selecione...] Segunda Terça Quarta Quinta Sexta Sábado Domingo" at bounding box center [383, 124] width 365 height 11
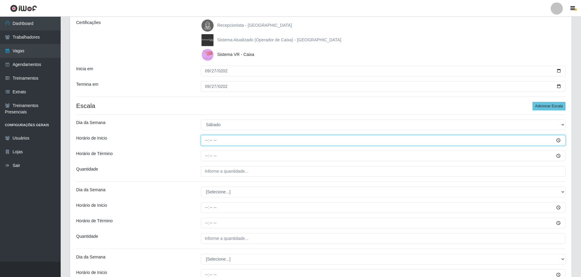
click at [206, 119] on input "Horário de Inicio" at bounding box center [383, 140] width 365 height 11
type input "07:00"
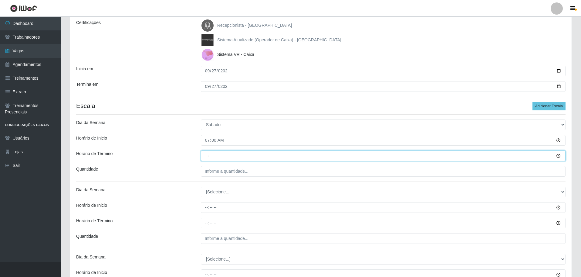
type input "13:00"
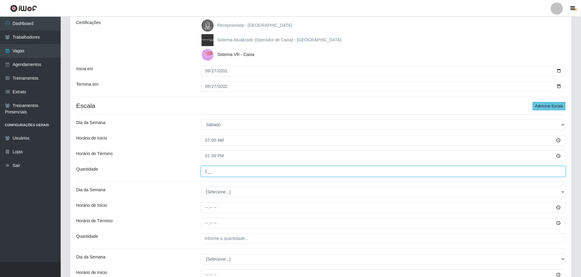
type input "1__"
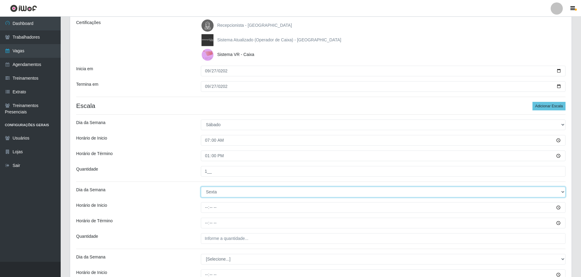
select select "6"
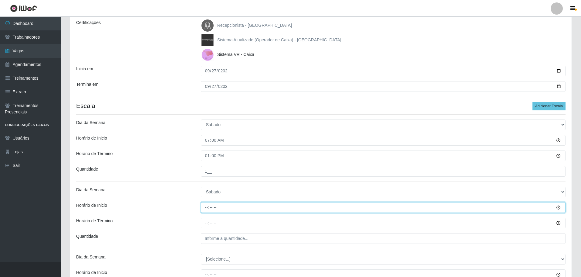
type input "09:00"
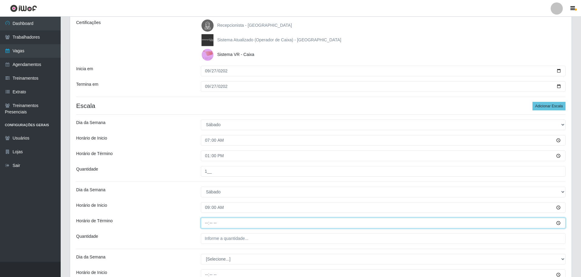
type input "15:00"
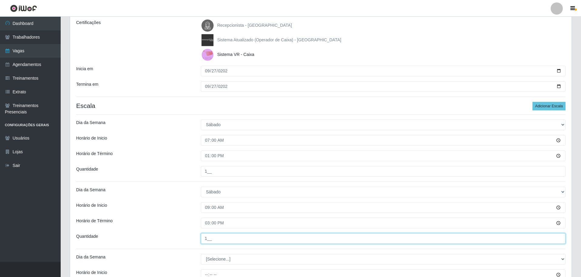
type input "1__"
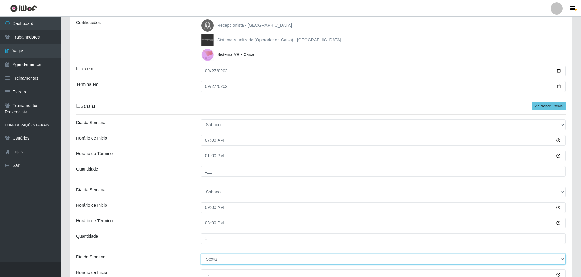
select select "6"
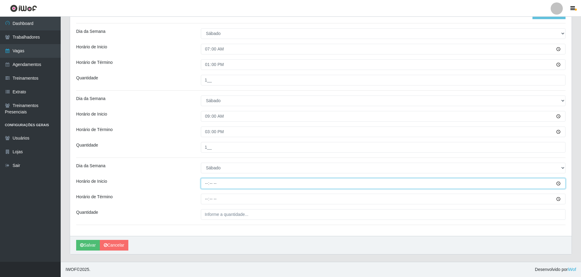
type input "15:00"
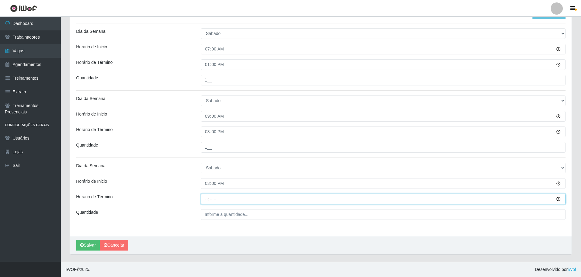
type input "21:00"
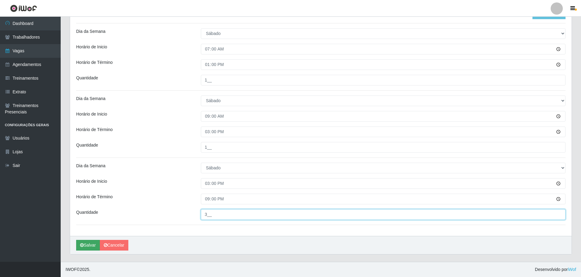
type input "3__"
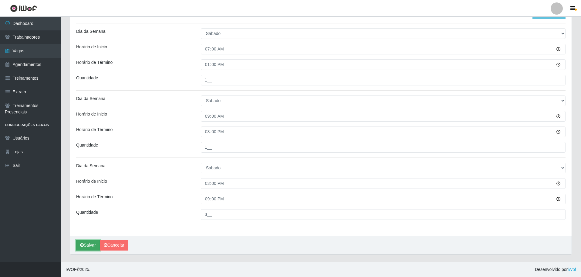
click at [79, 119] on button "Salvar" at bounding box center [88, 245] width 24 height 11
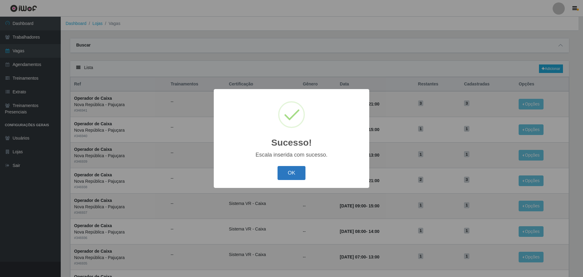
click at [290, 119] on button "OK" at bounding box center [291, 173] width 28 height 14
